Goal: Task Accomplishment & Management: Use online tool/utility

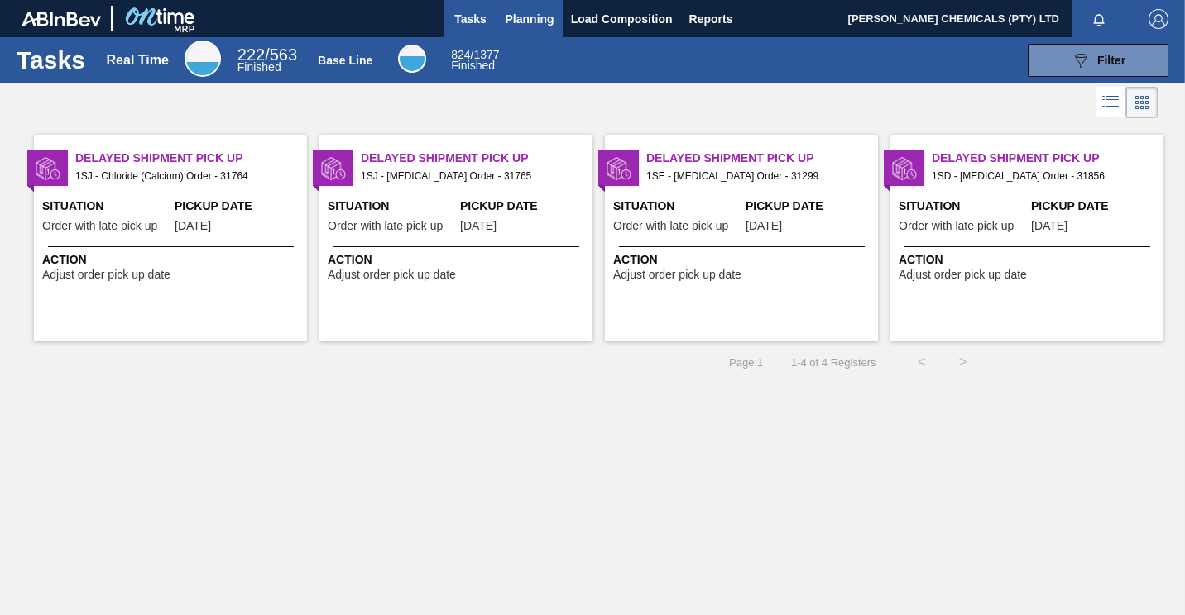
click at [517, 19] on span "Planning" at bounding box center [529, 19] width 49 height 20
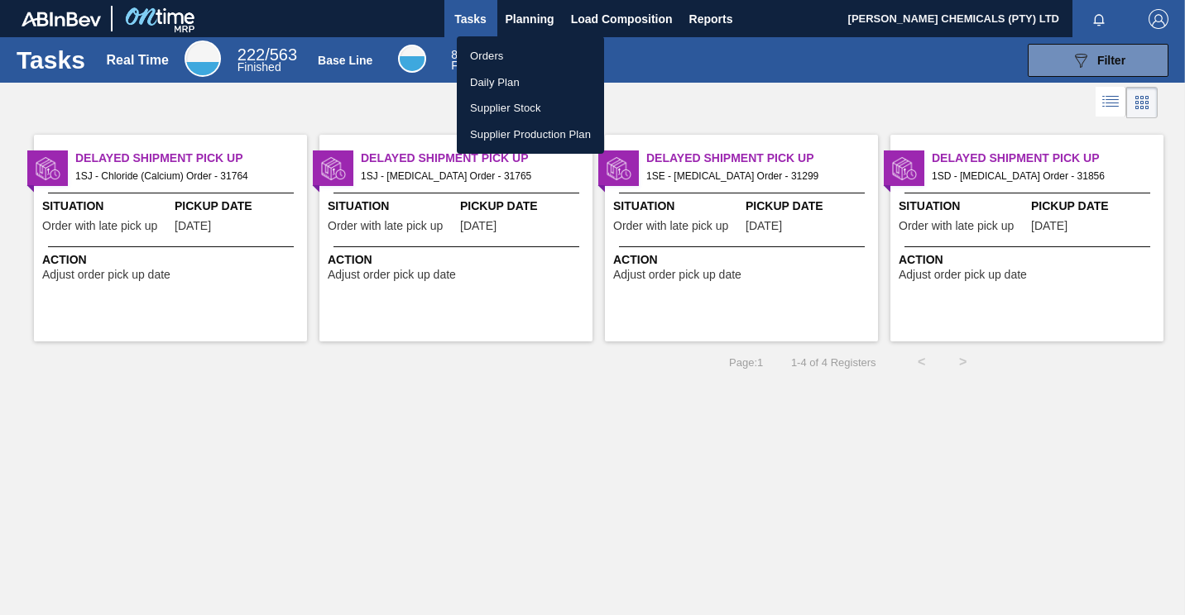
click at [491, 60] on li "Orders" at bounding box center [530, 56] width 147 height 26
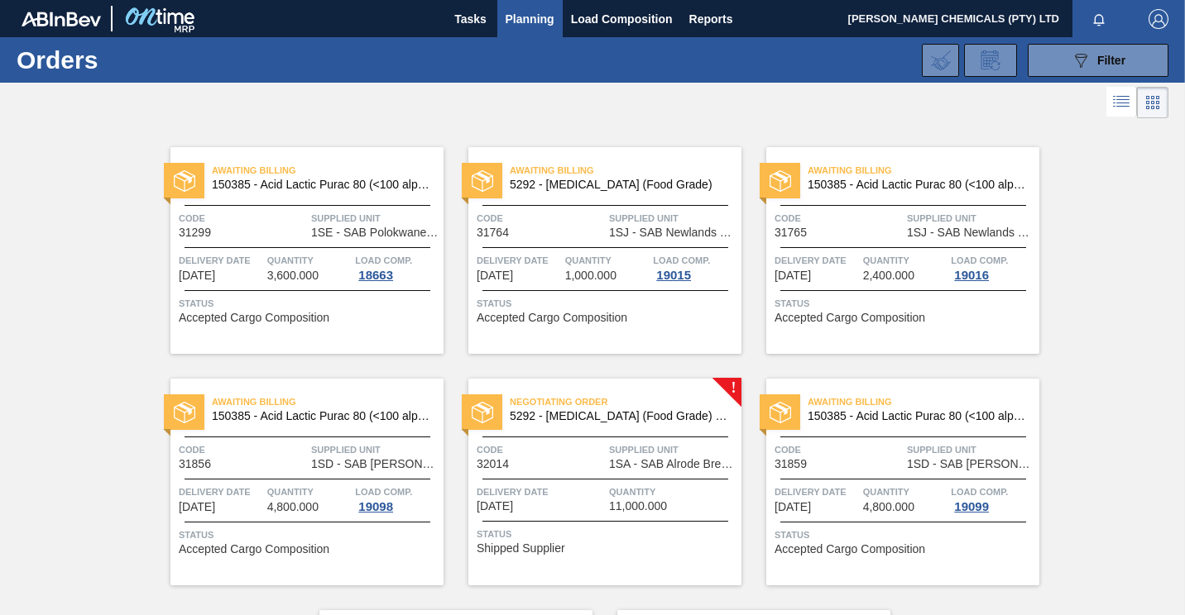
click at [675, 431] on div "Negotiating Order 5292 - [MEDICAL_DATA] (Food Grade) flakes Code 32014 Supplied…" at bounding box center [604, 482] width 273 height 207
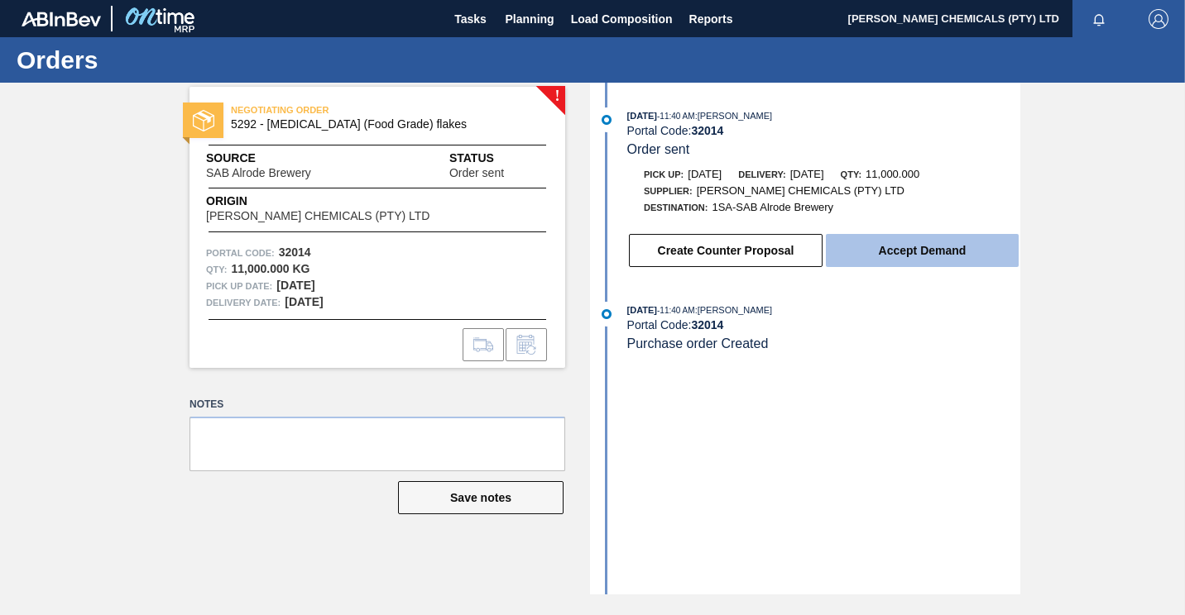
click at [908, 250] on button "Accept Demand" at bounding box center [922, 250] width 193 height 33
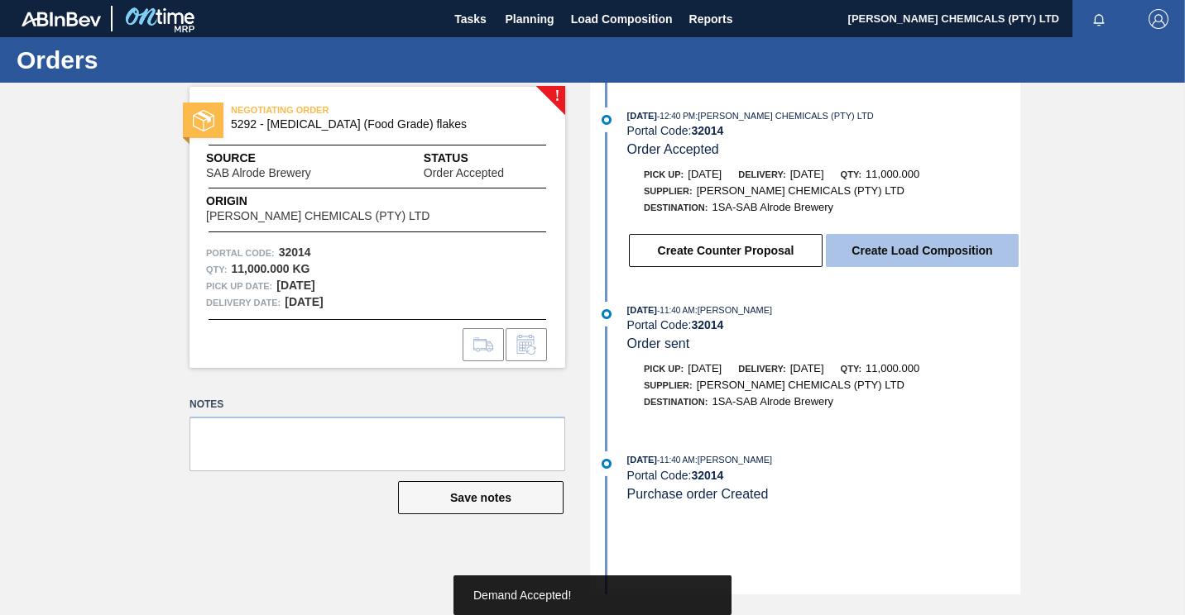
click at [867, 267] on button "Create Load Composition" at bounding box center [922, 250] width 193 height 33
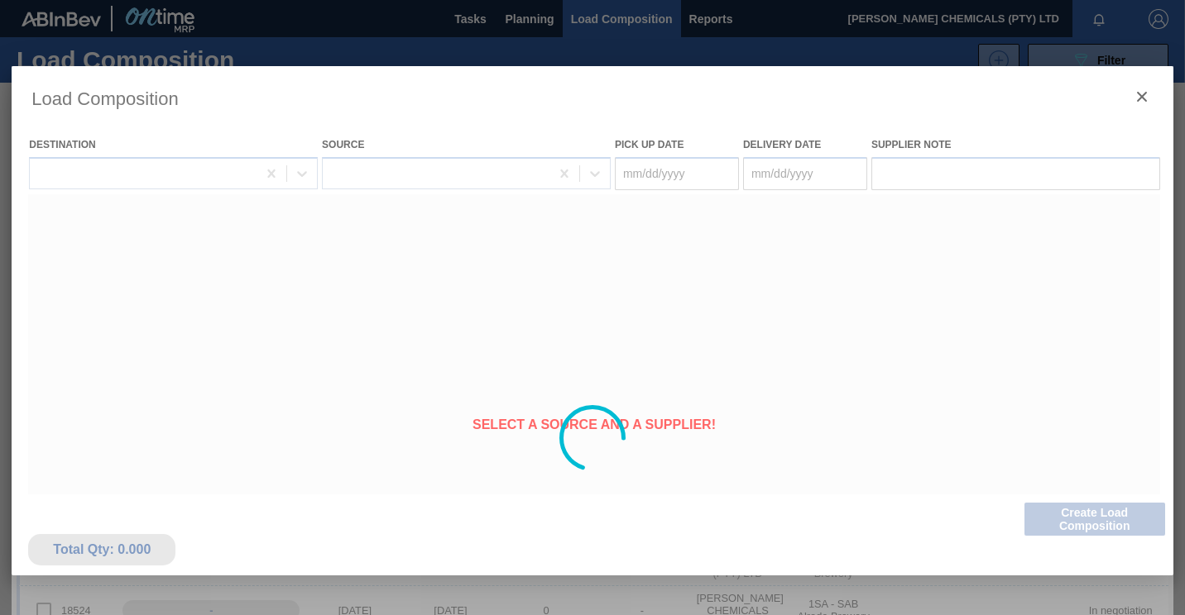
type Date "[DATE]"
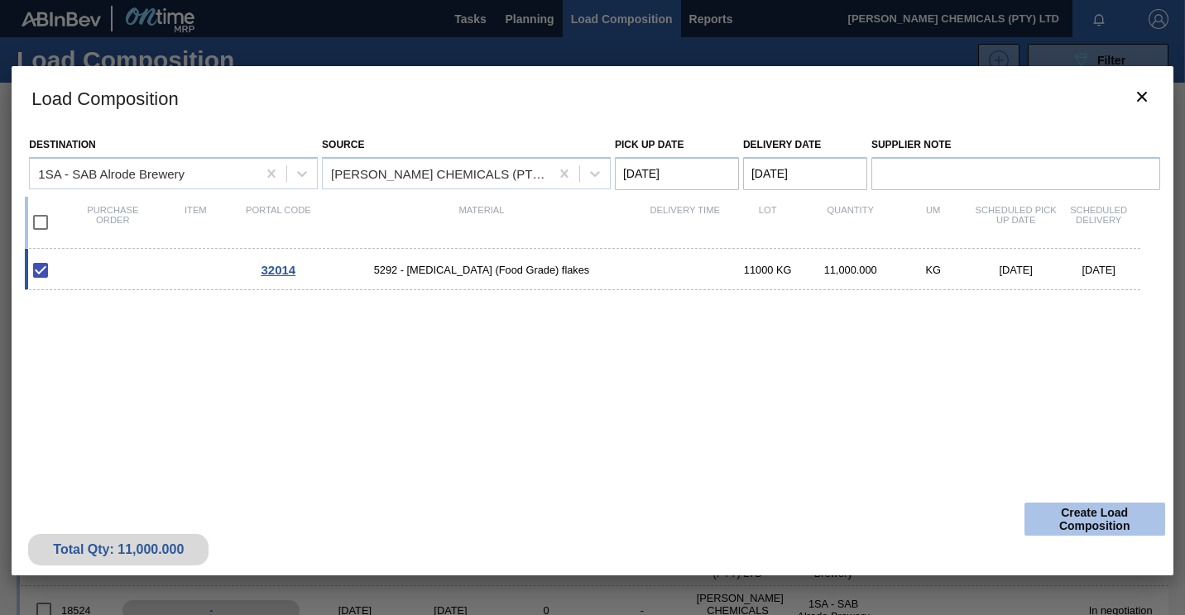
click at [1068, 517] on button "Create Load Composition" at bounding box center [1094, 519] width 141 height 33
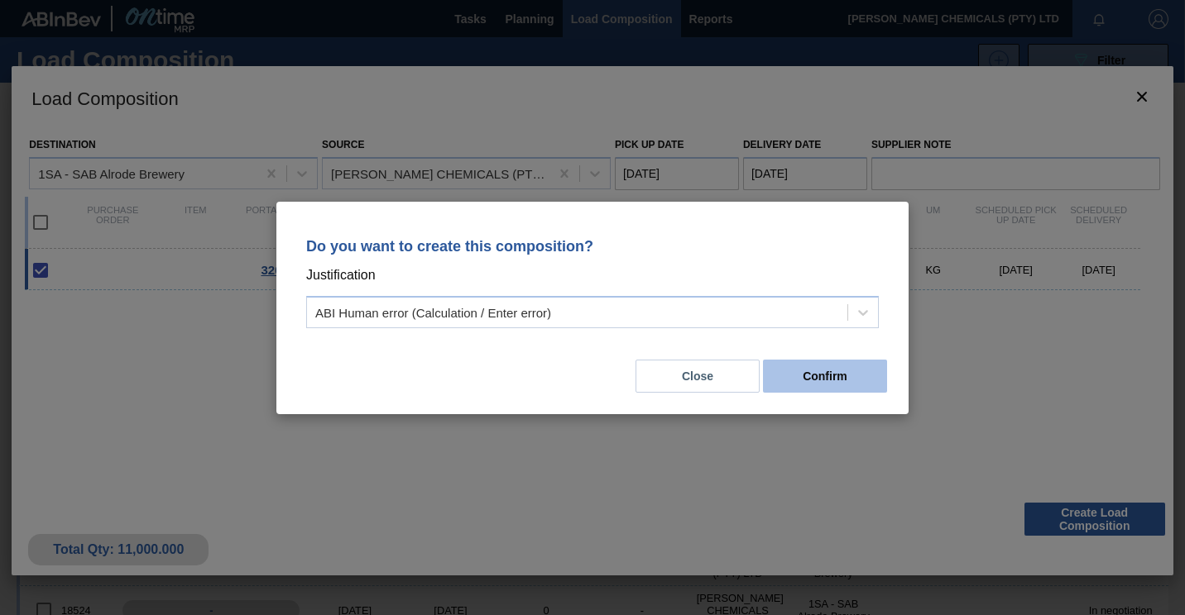
click at [821, 383] on button "Confirm" at bounding box center [825, 376] width 124 height 33
